Goal: Find contact information: Obtain details needed to contact an individual or organization

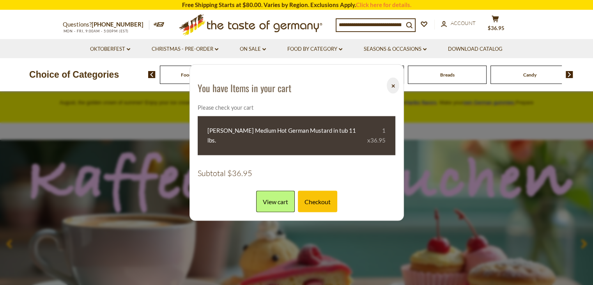
click at [390, 91] on button "⨉" at bounding box center [393, 85] width 12 height 16
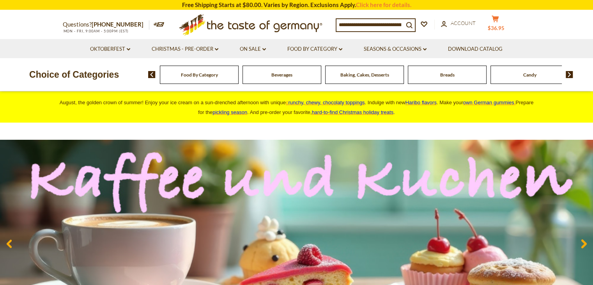
click at [503, 25] on button "cart $36.95" at bounding box center [495, 24] width 23 height 19
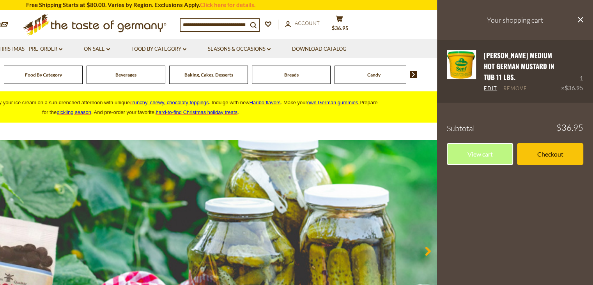
click at [510, 87] on link "Remove" at bounding box center [515, 88] width 24 height 7
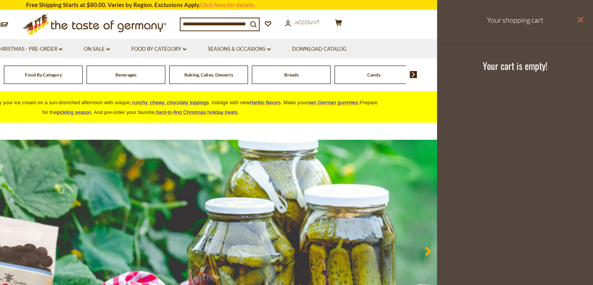
click at [580, 18] on icon "close" at bounding box center [580, 20] width 6 height 6
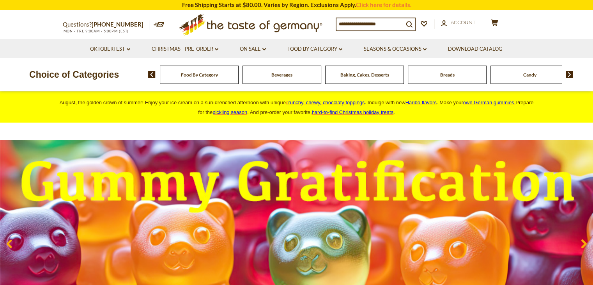
click at [357, 23] on input at bounding box center [369, 23] width 67 height 11
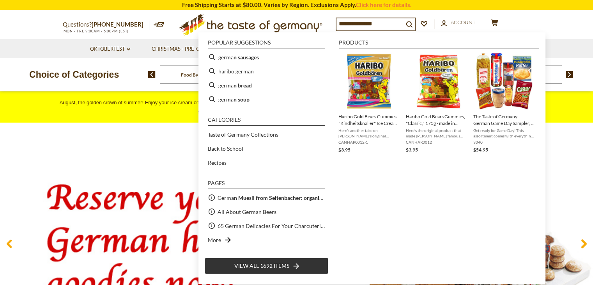
type input "**********"
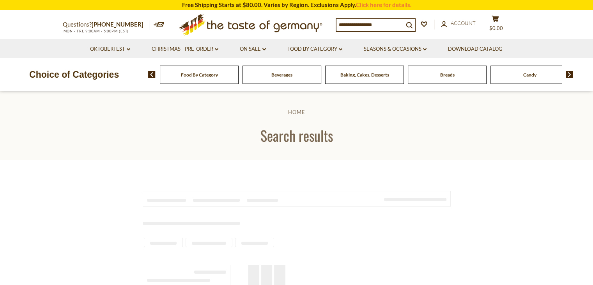
type input "**********"
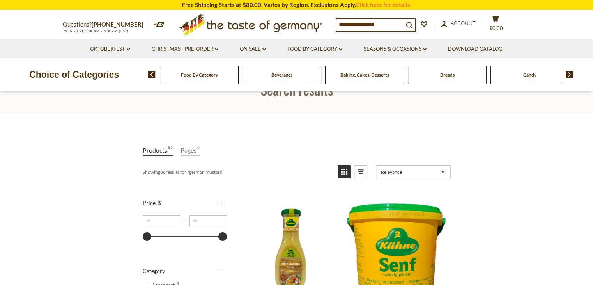
scroll to position [117, 0]
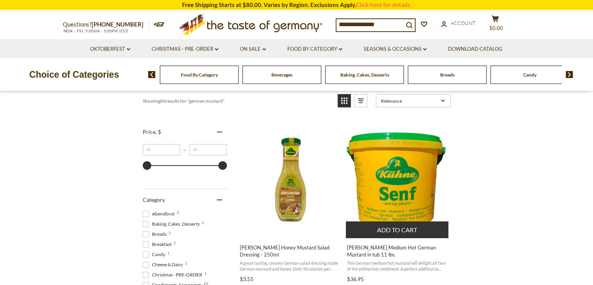
click at [380, 171] on img "Kuehne Medium Hot German Mustard in tub 11 lbs." at bounding box center [397, 179] width 103 height 103
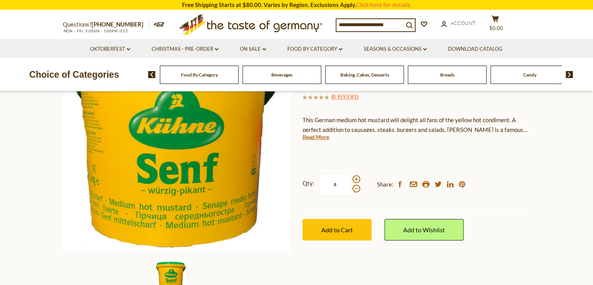
scroll to position [117, 0]
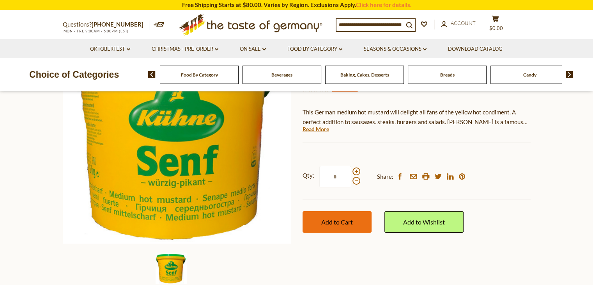
click at [347, 222] on span "Add to Cart" at bounding box center [337, 221] width 32 height 7
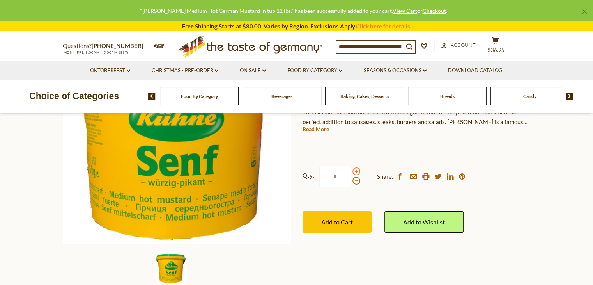
click at [355, 171] on span at bounding box center [356, 171] width 8 height 8
click at [351, 171] on input "*" at bounding box center [335, 176] width 32 height 21
click at [334, 226] on button "Add to Cart" at bounding box center [336, 221] width 69 height 21
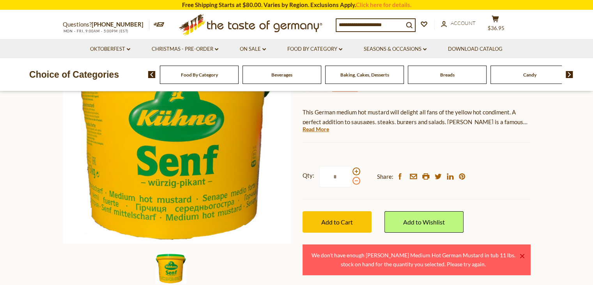
click at [355, 180] on span at bounding box center [356, 181] width 8 height 8
click at [351, 180] on input "*" at bounding box center [335, 176] width 32 height 21
type input "*"
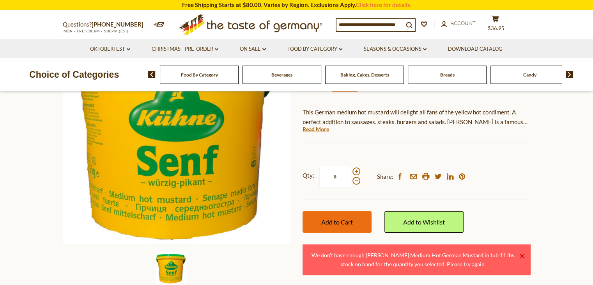
click at [331, 226] on button "Add to Cart" at bounding box center [336, 221] width 69 height 21
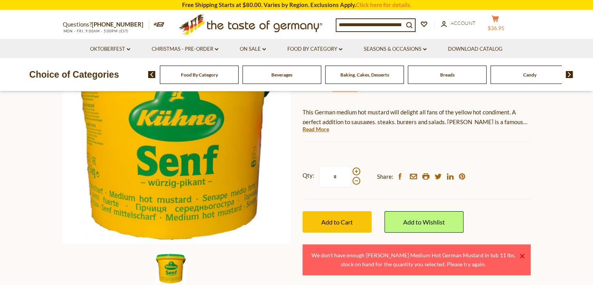
click at [504, 22] on button "cart $36.95" at bounding box center [495, 24] width 23 height 19
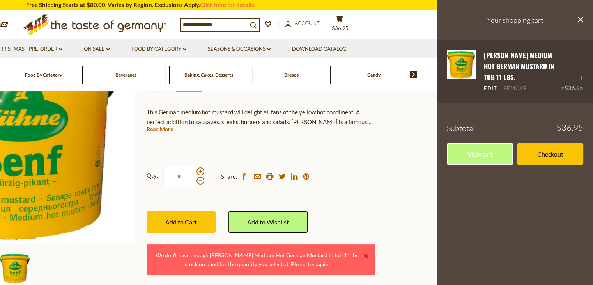
click at [522, 87] on link "Remove" at bounding box center [515, 88] width 24 height 7
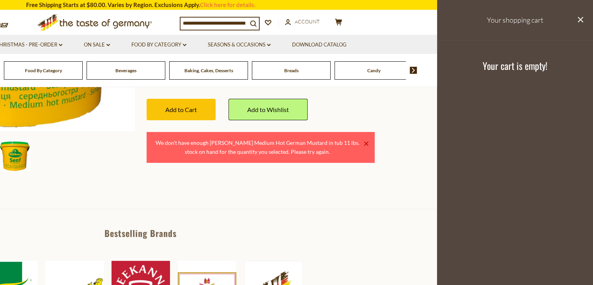
scroll to position [234, 0]
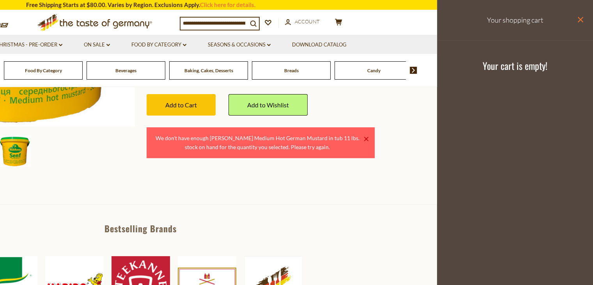
click at [580, 21] on icon "close" at bounding box center [580, 20] width 6 height 6
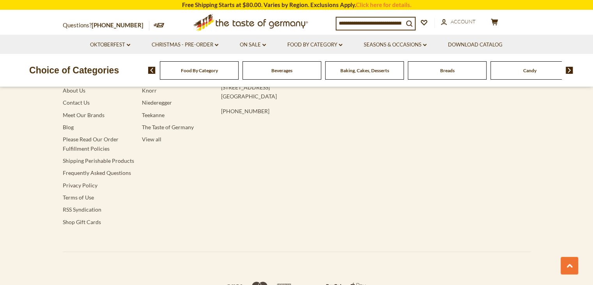
scroll to position [1403, 0]
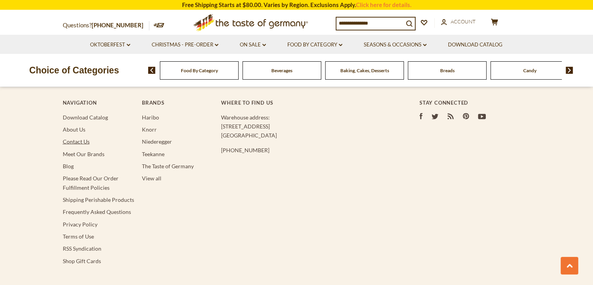
click at [83, 138] on link "Contact Us" at bounding box center [76, 141] width 27 height 7
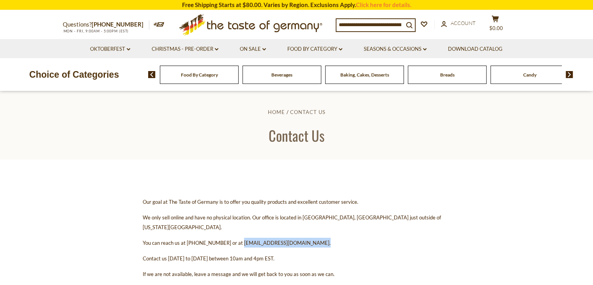
drag, startPoint x: 308, startPoint y: 233, endPoint x: 236, endPoint y: 233, distance: 71.7
click at [236, 239] on span "You can reach us at 1-800-881-6419 or at contact@thetasteofgermany.com." at bounding box center [237, 242] width 188 height 6
copy span "contact@thetasteofgermany.com"
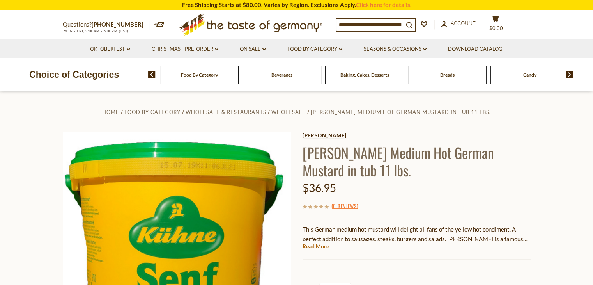
drag, startPoint x: 340, startPoint y: 174, endPoint x: 325, endPoint y: 135, distance: 41.7
click at [325, 135] on div "Kuehne Kuehne Medium Hot German Mustard in tub 11 lbs. $36.95 ( 0 Reviews ) Thi…" at bounding box center [416, 249] width 228 height 235
copy div "[PERSON_NAME] Medium Hot German Mustard in tub 11 lbs."
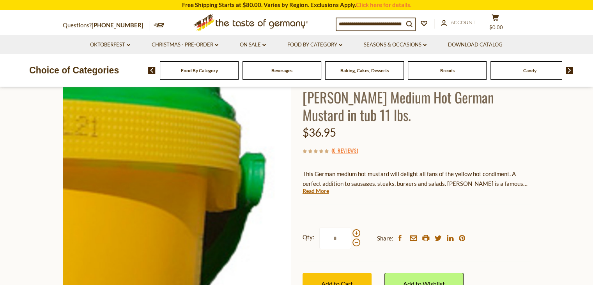
scroll to position [78, 0]
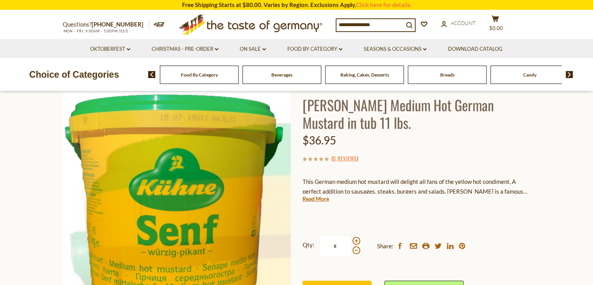
scroll to position [78, 0]
